Goal: Task Accomplishment & Management: Manage account settings

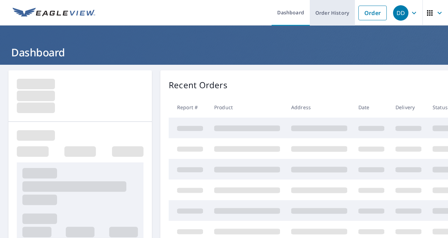
click at [323, 15] on link "Order History" at bounding box center [332, 13] width 45 height 26
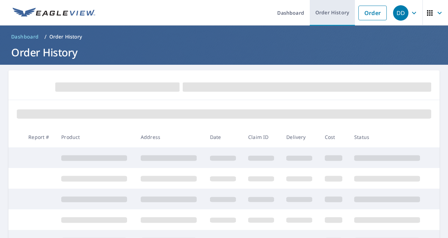
click at [322, 9] on link "Order History" at bounding box center [332, 13] width 45 height 26
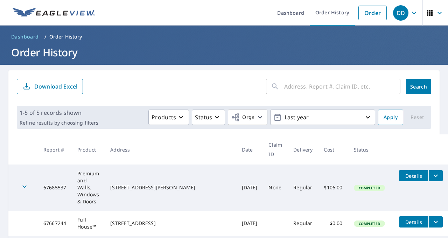
click at [325, 86] on input "text" at bounding box center [342, 87] width 116 height 20
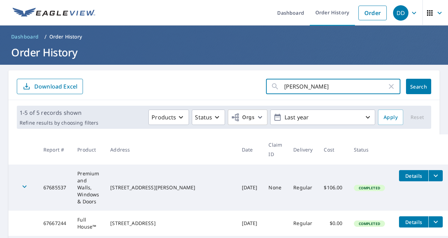
type input "[PERSON_NAME]"
click button "Search" at bounding box center [418, 86] width 25 height 15
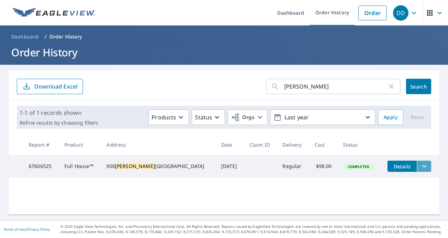
click at [426, 166] on icon "filesDropdownBtn-67606525" at bounding box center [424, 166] width 8 height 8
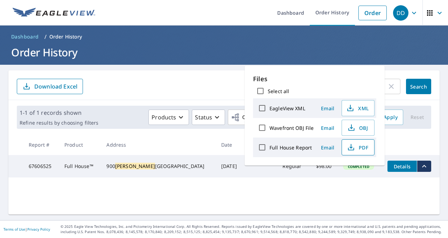
drag, startPoint x: 359, startPoint y: 112, endPoint x: 352, endPoint y: 158, distance: 45.9
click at [352, 157] on div "Files Select all EagleView XML Email XML Wavefront OBJ File Email OBJ Full Hous…" at bounding box center [314, 115] width 123 height 83
click at [367, 152] on span "PDF" at bounding box center [357, 147] width 22 height 8
